Goal: Navigation & Orientation: Go to known website

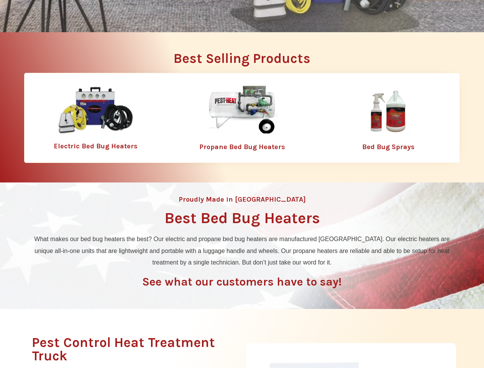
scroll to position [287, 0]
